Goal: Check status: Check status

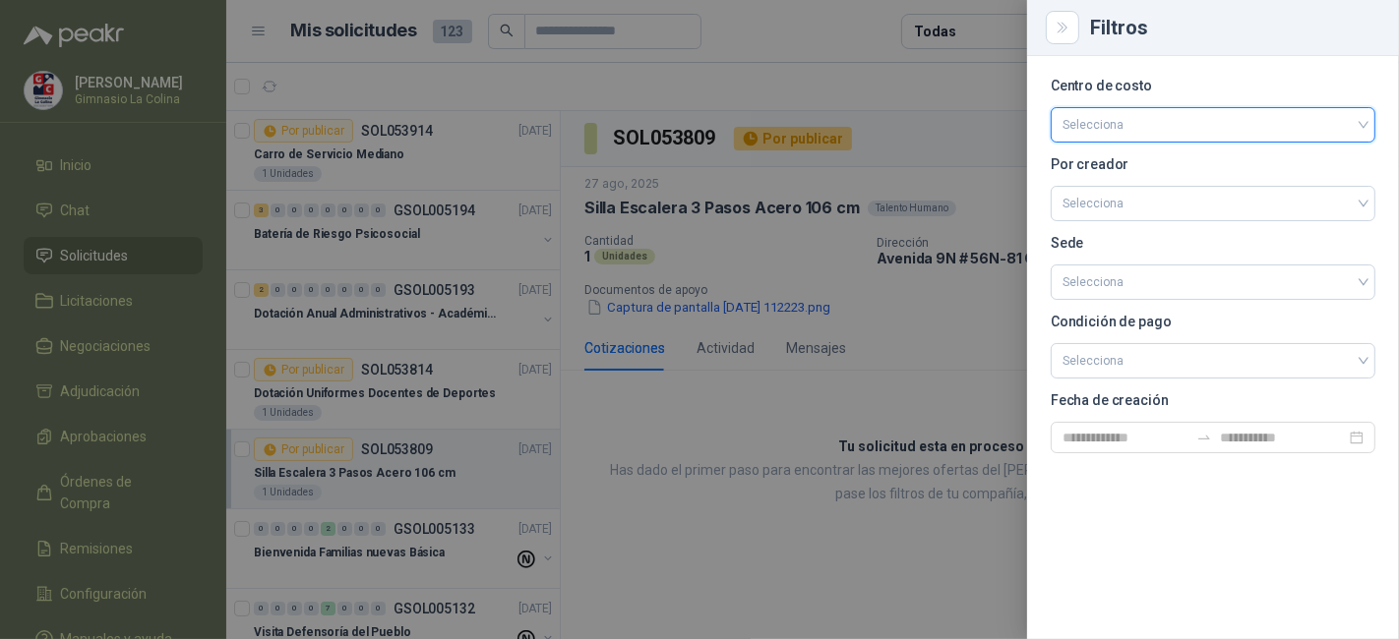
click at [806, 75] on div at bounding box center [699, 319] width 1399 height 639
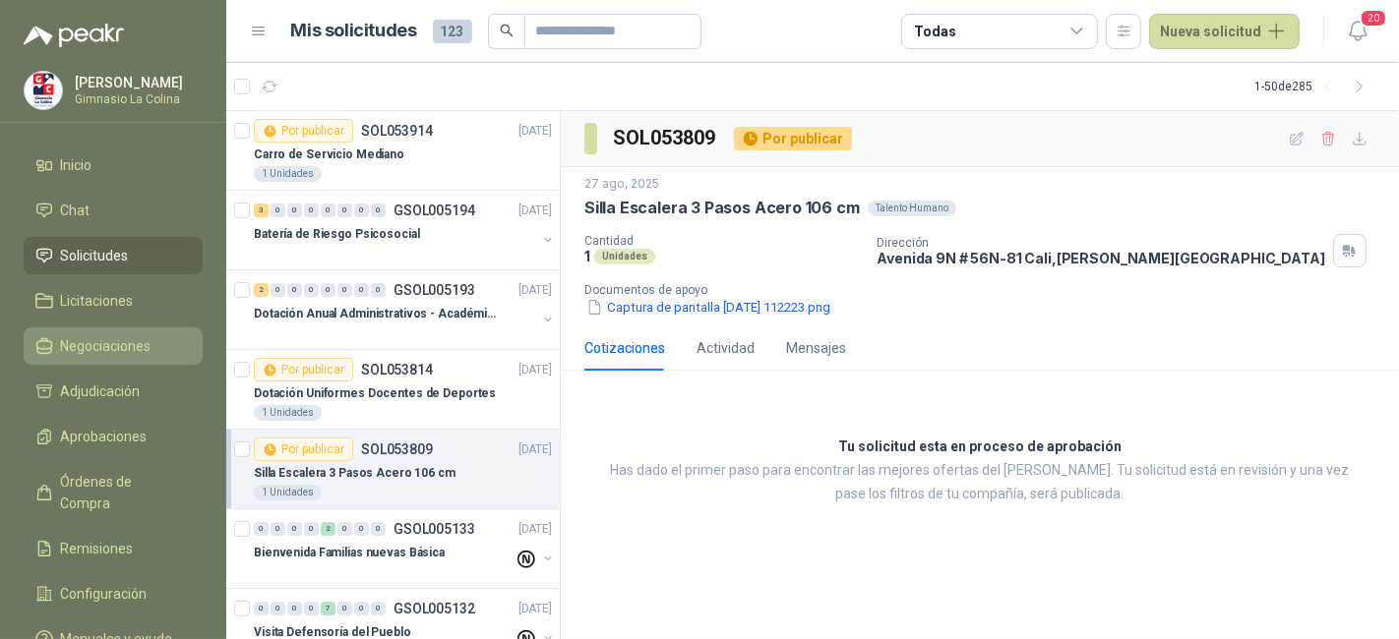
click at [135, 335] on span "Negociaciones" at bounding box center [106, 346] width 90 height 22
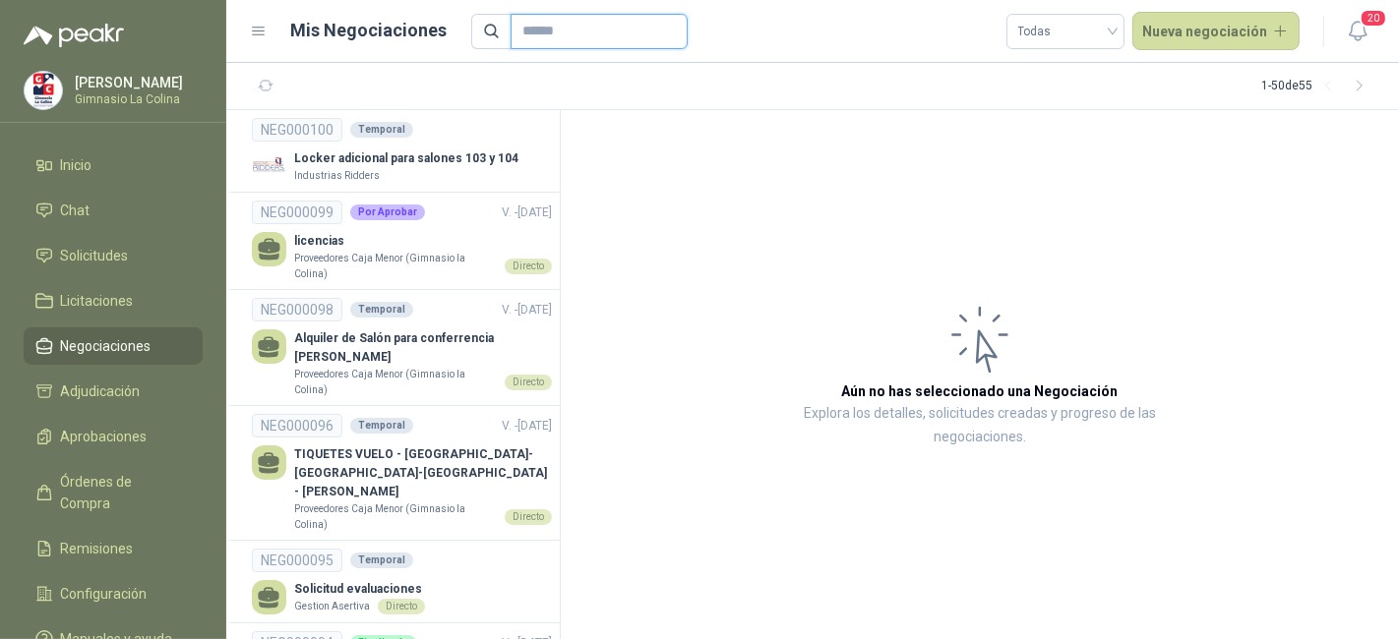
click at [581, 40] on input "text" at bounding box center [591, 31] width 138 height 33
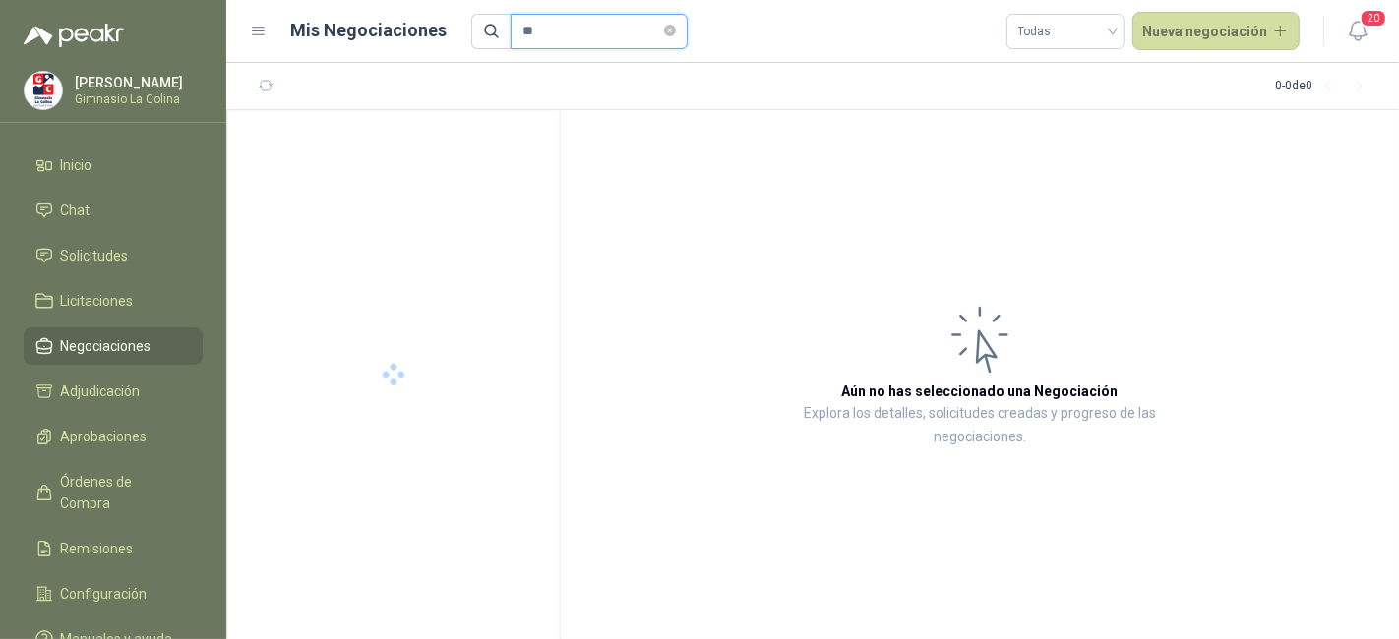
type input "*"
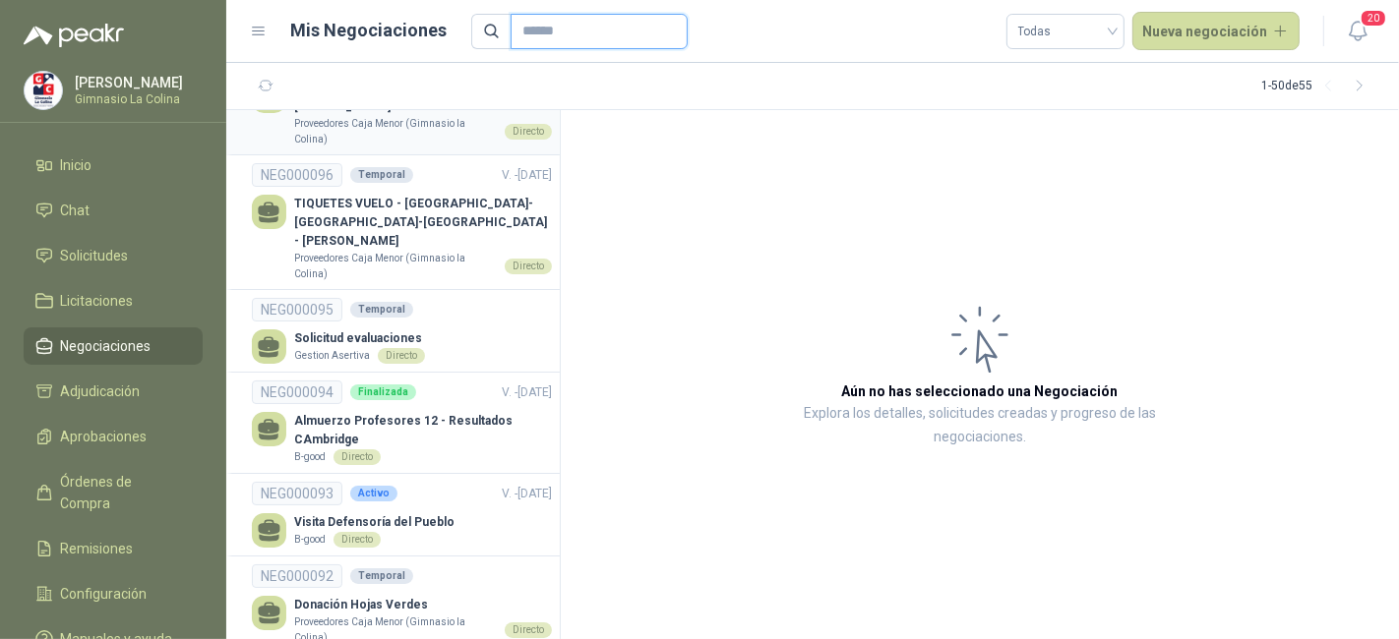
scroll to position [238, 0]
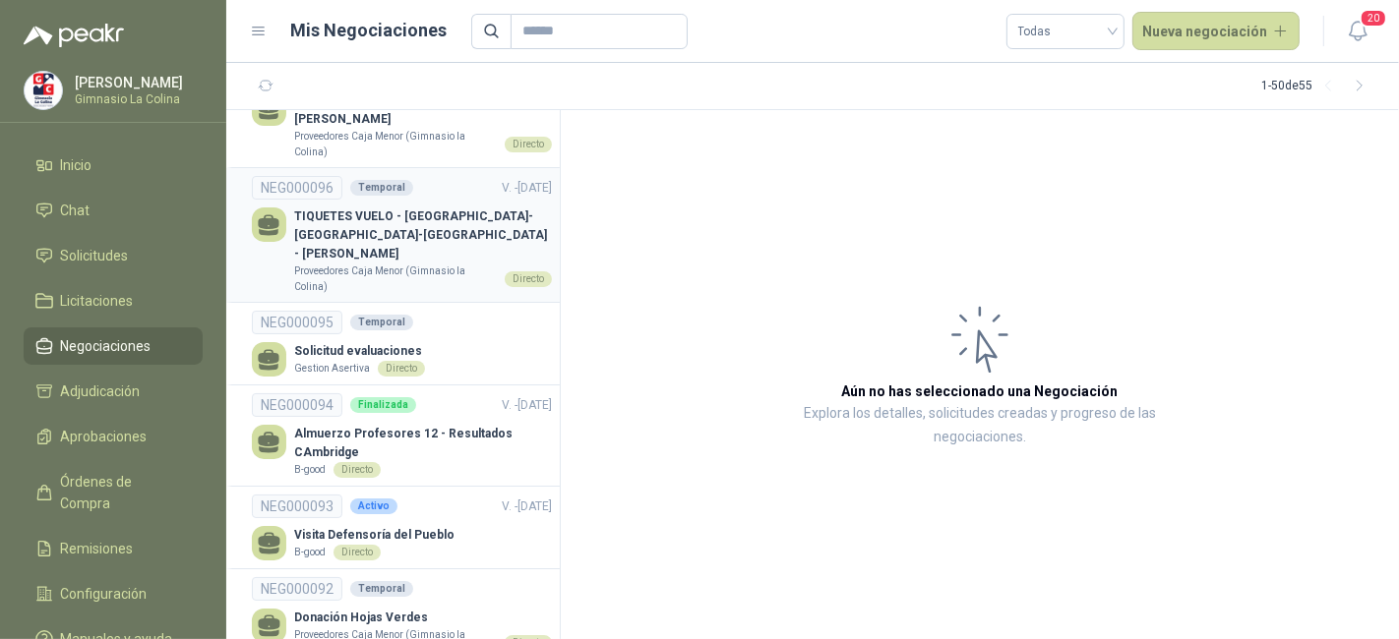
click at [394, 203] on link "NEG000096 Temporal V. - [DATE] TIQUETES VUELO - [GEOGRAPHIC_DATA]-[GEOGRAPHIC_D…" at bounding box center [402, 235] width 300 height 118
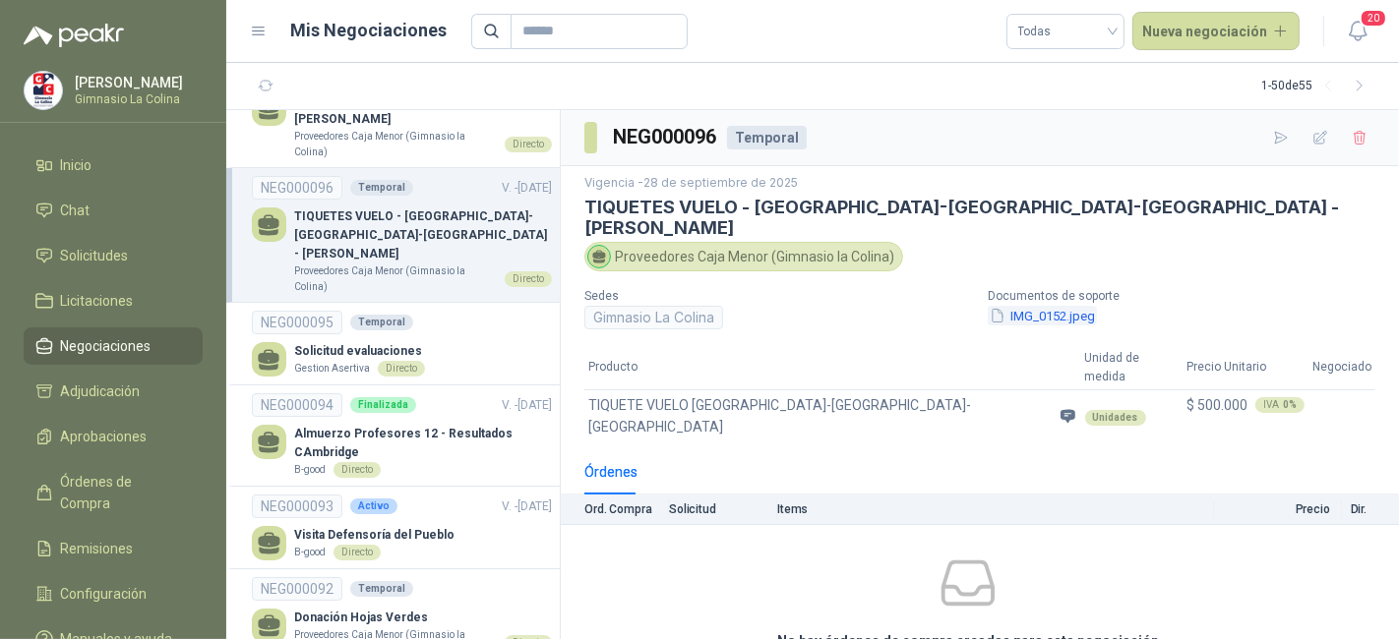
click at [1028, 306] on button "IMG_0152.jpeg" at bounding box center [1042, 316] width 109 height 21
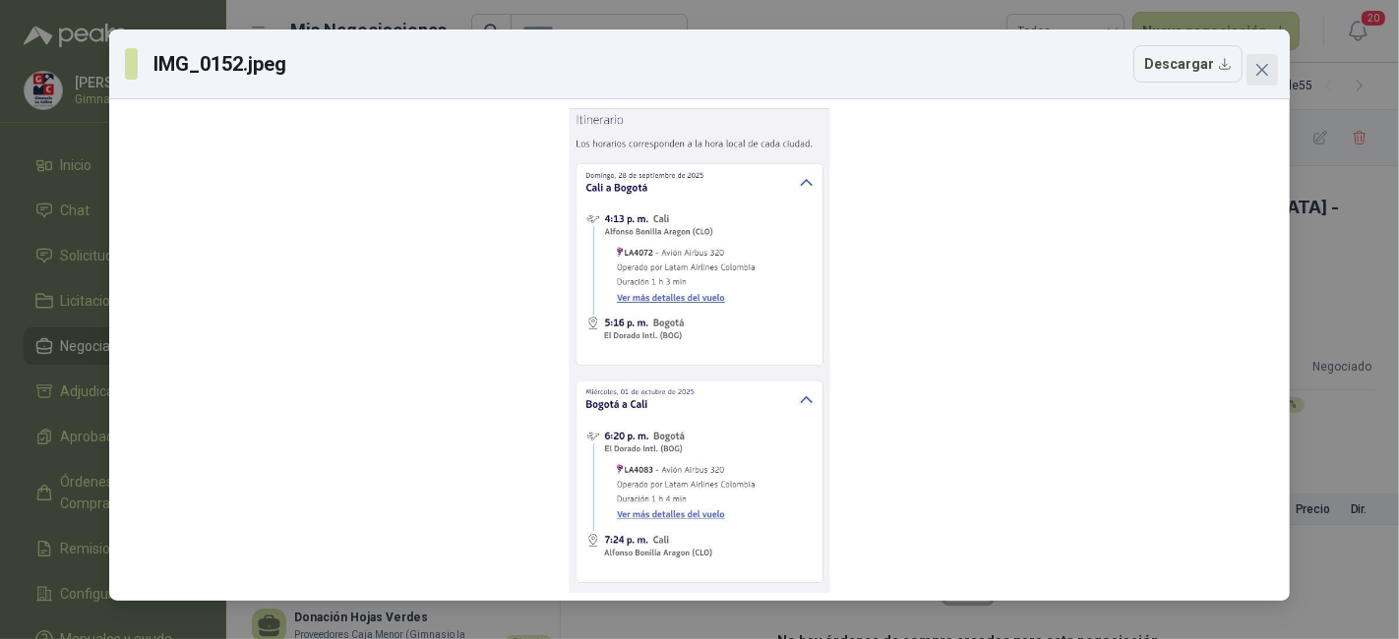
click at [1268, 71] on icon "close" at bounding box center [1262, 70] width 16 height 16
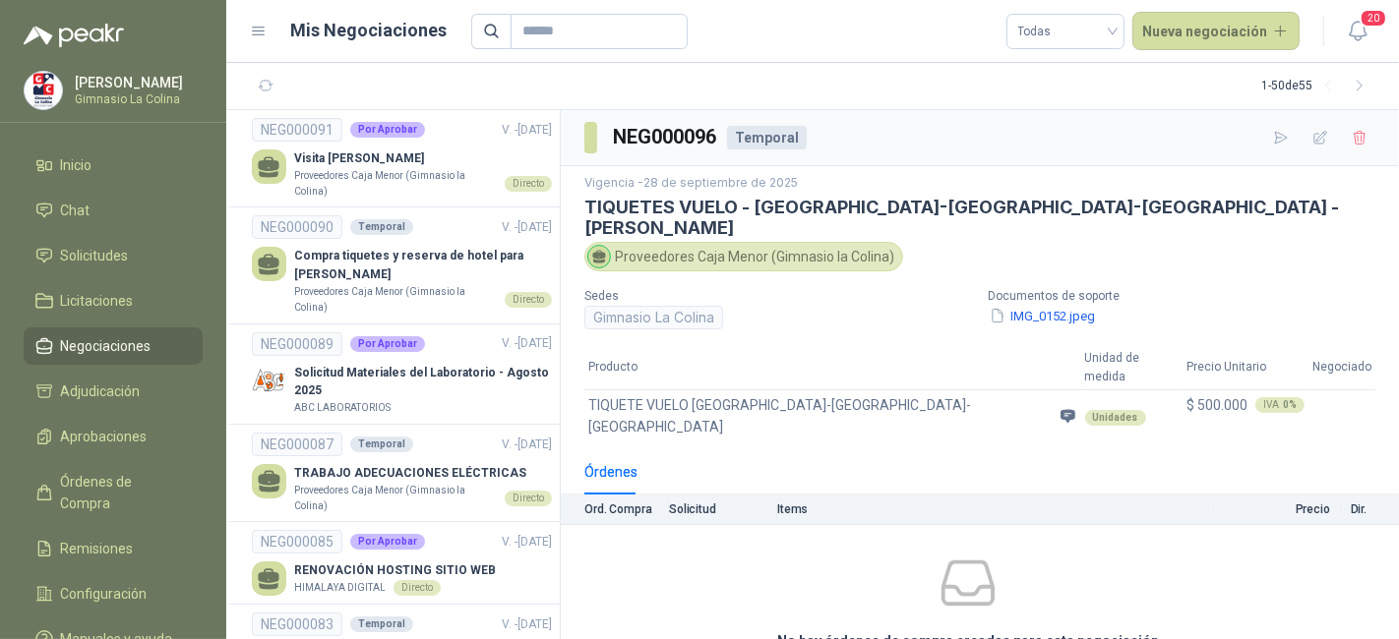
scroll to position [820, 0]
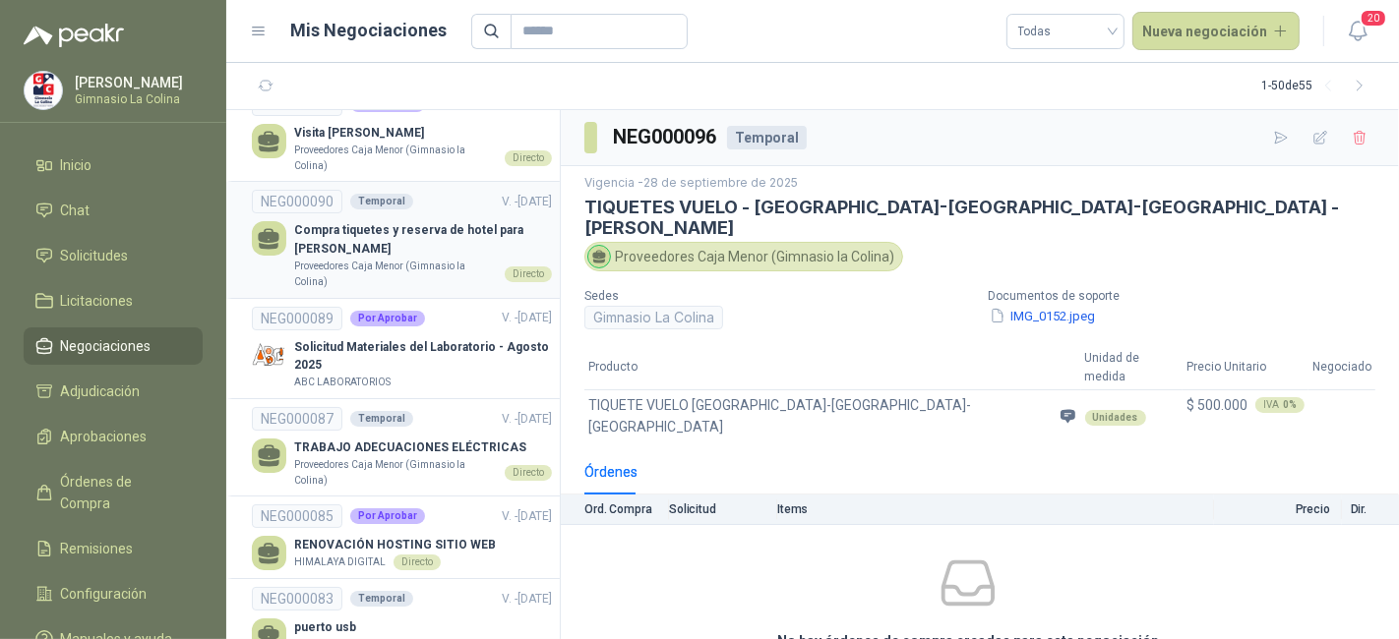
click at [426, 259] on p "Proveedores Caja Menor (Gimnasio la Colina)" at bounding box center [395, 274] width 203 height 30
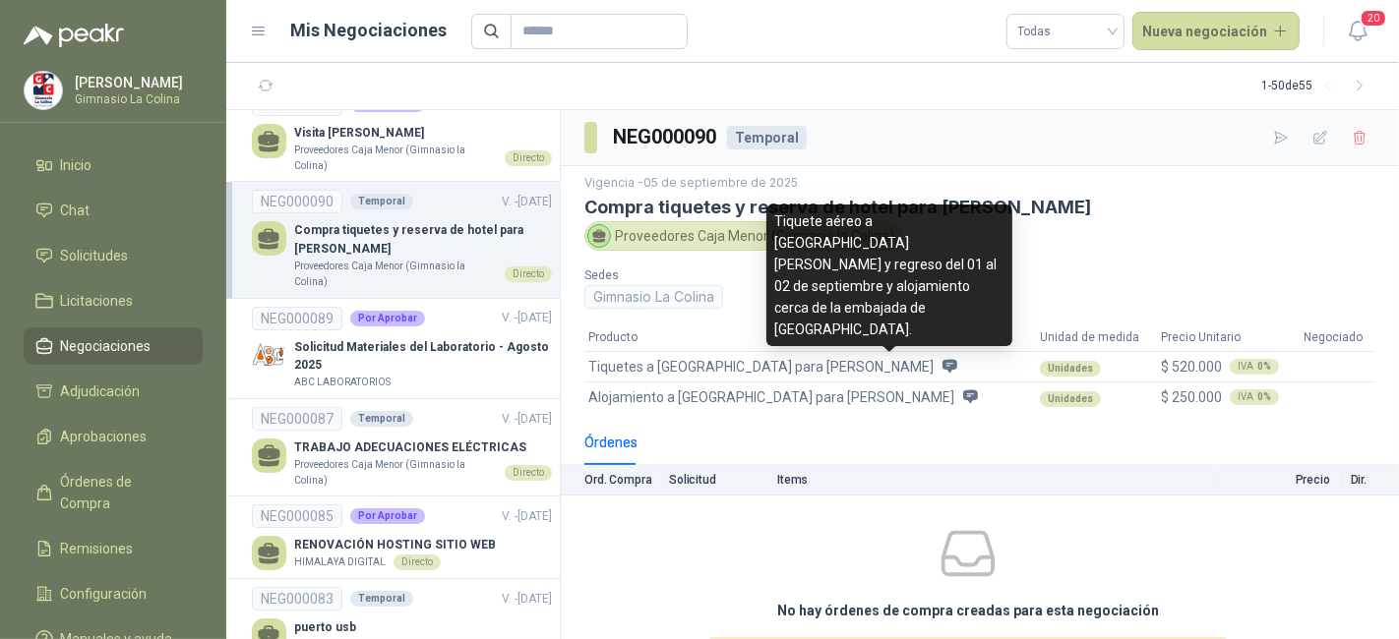
click at [942, 361] on icon at bounding box center [949, 366] width 15 height 14
